Goal: Transaction & Acquisition: Book appointment/travel/reservation

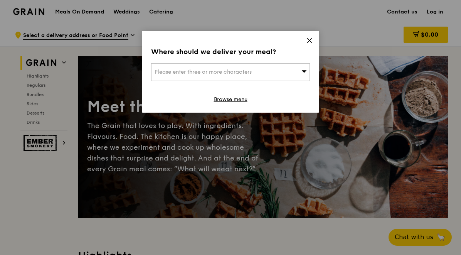
click at [310, 40] on icon at bounding box center [309, 40] width 7 height 7
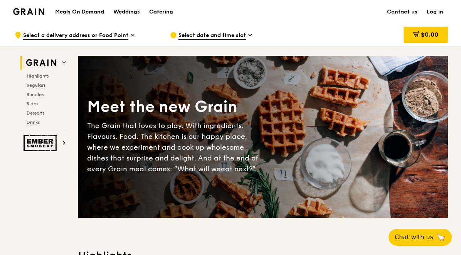
click at [168, 12] on div "Catering" at bounding box center [161, 11] width 24 height 23
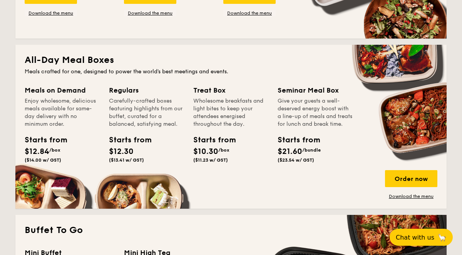
scroll to position [485, 0]
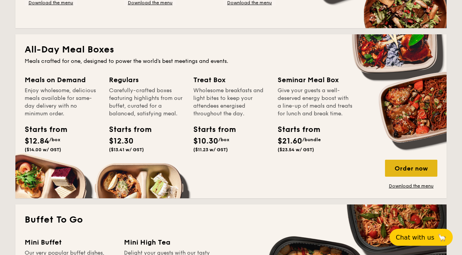
click at [392, 173] on div "Order now" at bounding box center [411, 167] width 52 height 17
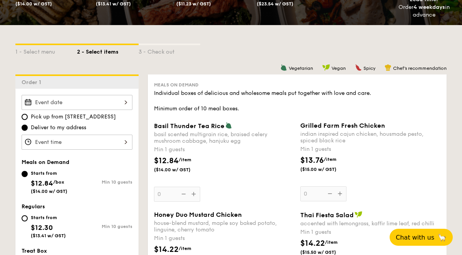
scroll to position [144, 0]
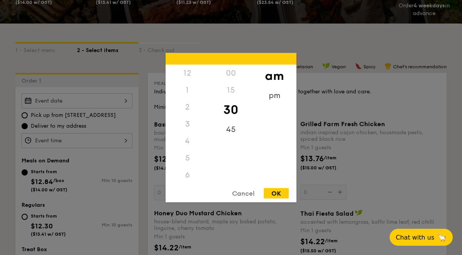
click at [126, 133] on div "12 1 2 3 4 5 6 7 8 9 10 11 00 15 30 45 am pm Cancel OK" at bounding box center [77, 140] width 111 height 15
click at [274, 96] on div "pm" at bounding box center [275, 98] width 44 height 22
click at [189, 95] on div "5" at bounding box center [188, 95] width 44 height 22
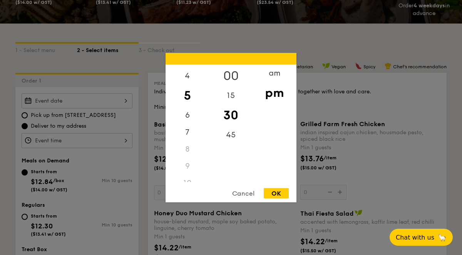
click at [228, 77] on div "00" at bounding box center [231, 75] width 44 height 22
click at [272, 194] on div "OK" at bounding box center [276, 193] width 25 height 10
type input "5:00PM"
